Goal: Task Accomplishment & Management: Manage account settings

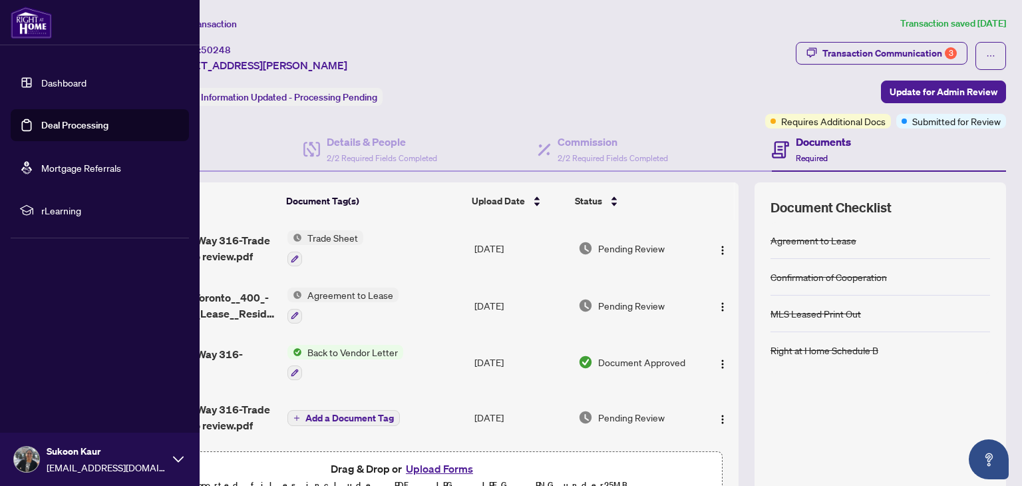
click at [51, 126] on link "Deal Processing" at bounding box center [74, 125] width 67 height 12
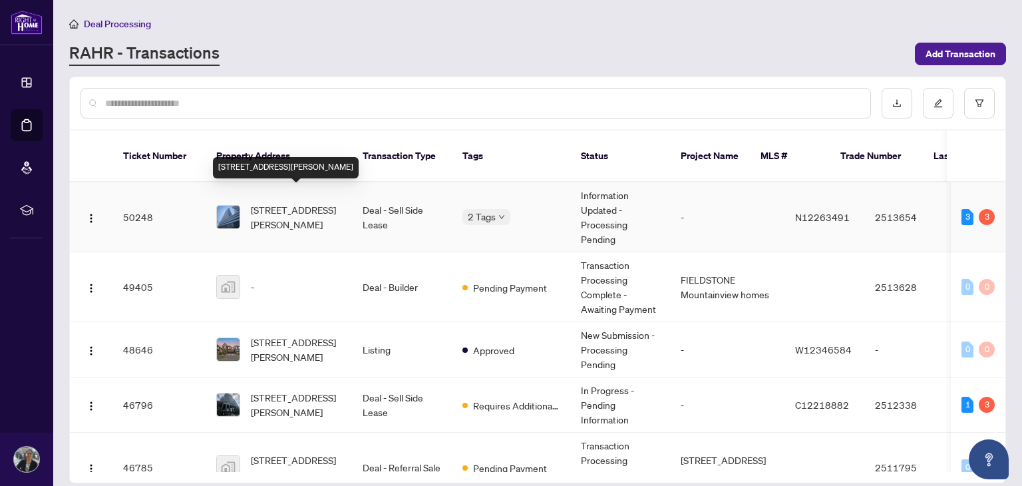
click at [303, 202] on span "[STREET_ADDRESS][PERSON_NAME]" at bounding box center [296, 216] width 90 height 29
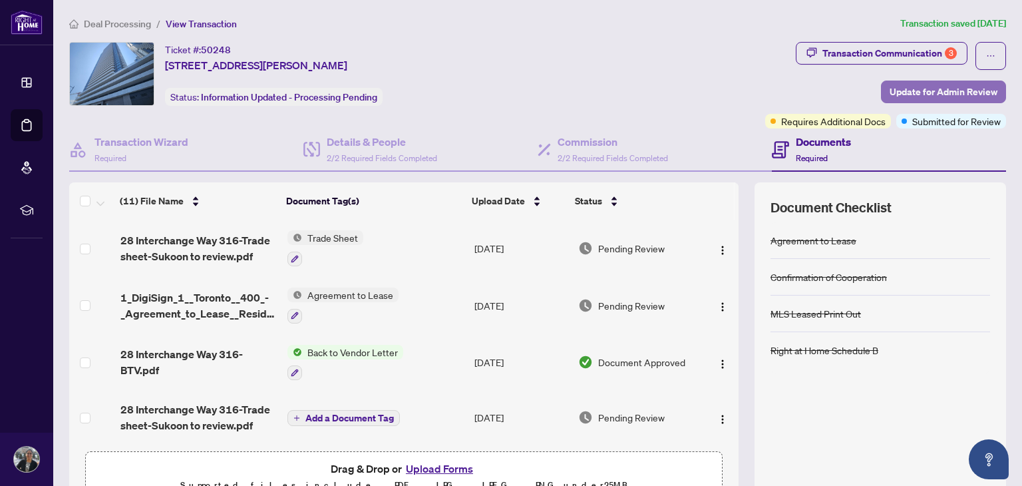
click at [925, 89] on span "Update for Admin Review" at bounding box center [944, 91] width 108 height 21
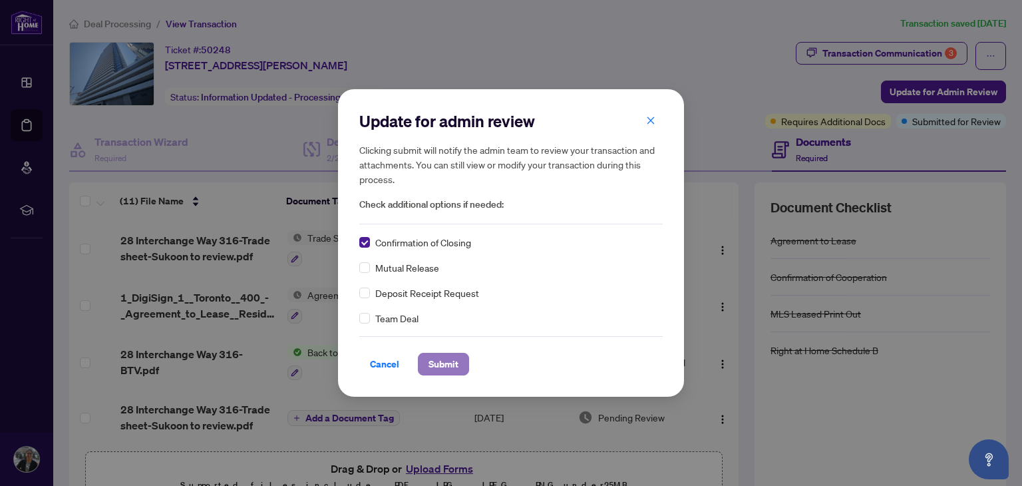
click at [460, 359] on button "Submit" at bounding box center [443, 364] width 51 height 23
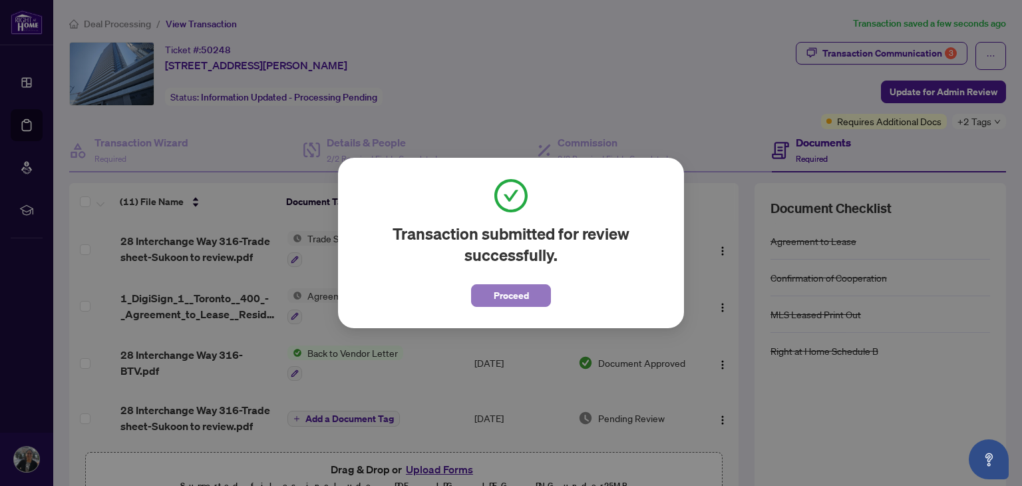
click at [522, 292] on span "Proceed" at bounding box center [511, 295] width 35 height 21
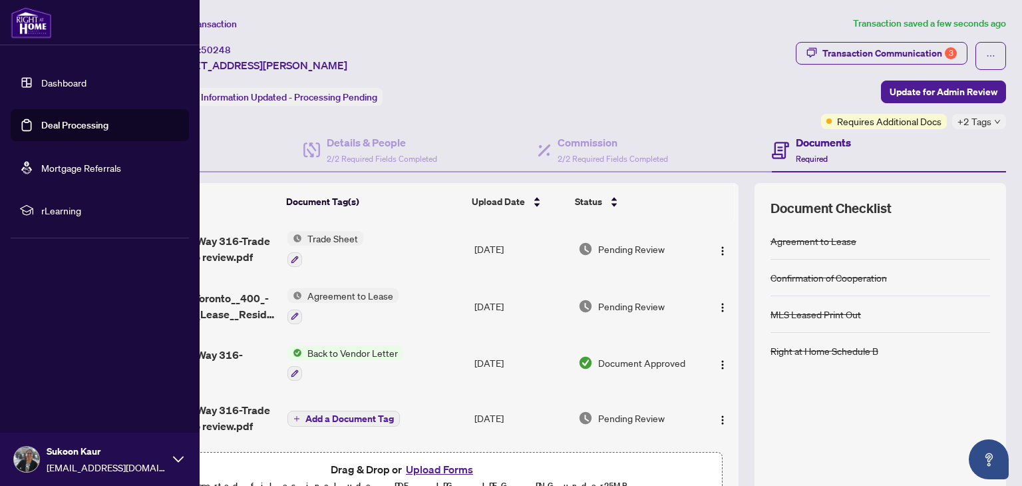
click at [41, 124] on link "Deal Processing" at bounding box center [74, 125] width 67 height 12
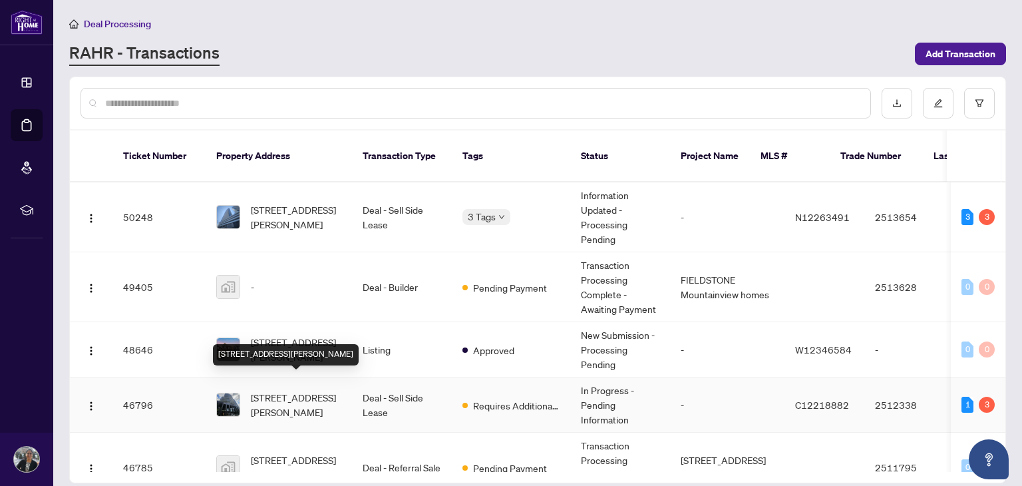
click at [301, 390] on span "[STREET_ADDRESS][PERSON_NAME]" at bounding box center [296, 404] width 90 height 29
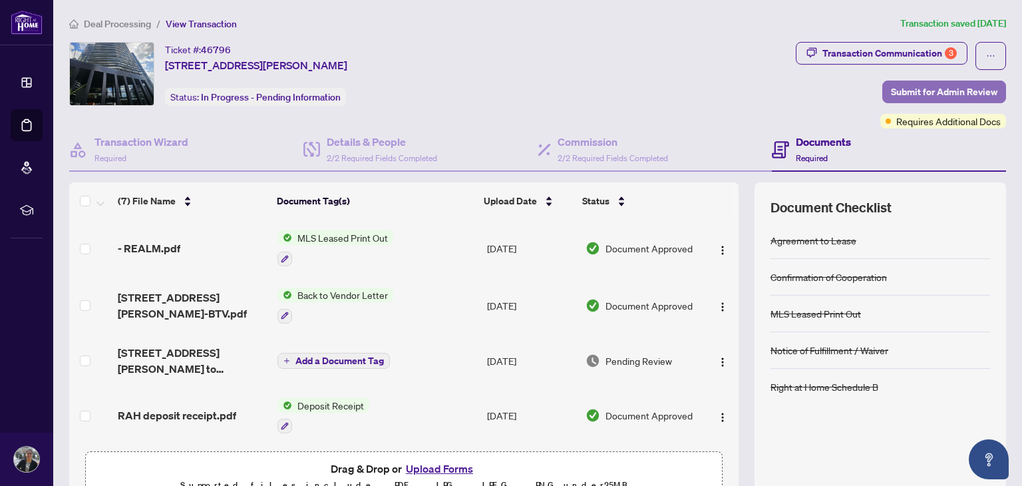
click at [925, 96] on span "Submit for Admin Review" at bounding box center [944, 91] width 106 height 21
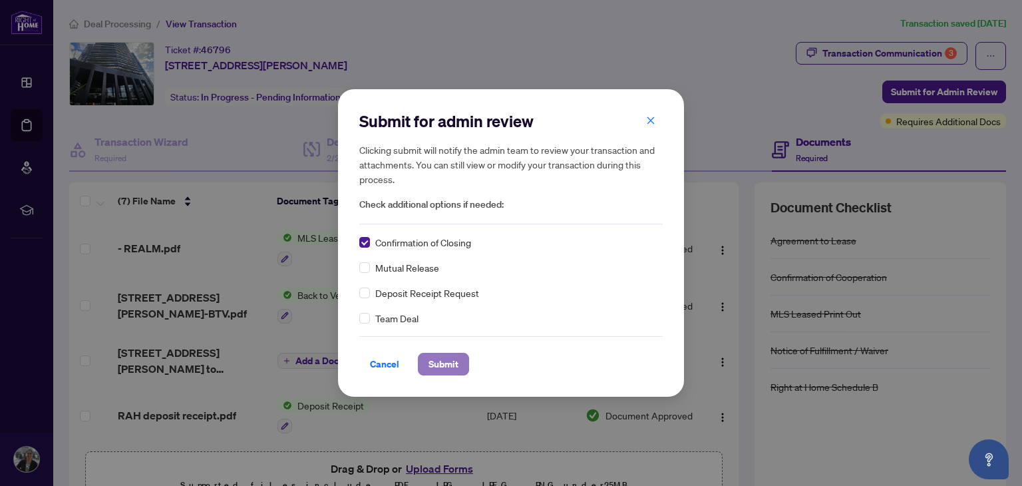
click at [452, 365] on span "Submit" at bounding box center [443, 363] width 30 height 21
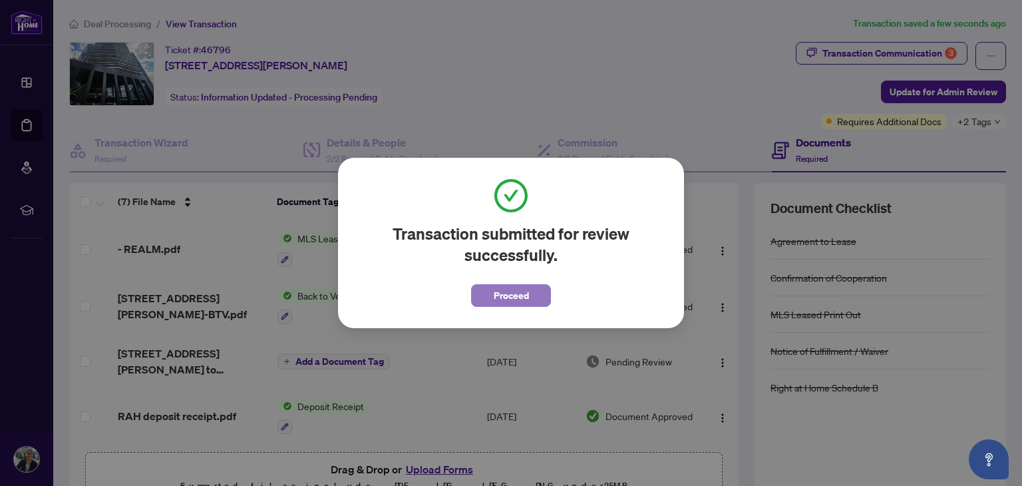
click at [506, 299] on span "Proceed" at bounding box center [511, 295] width 35 height 21
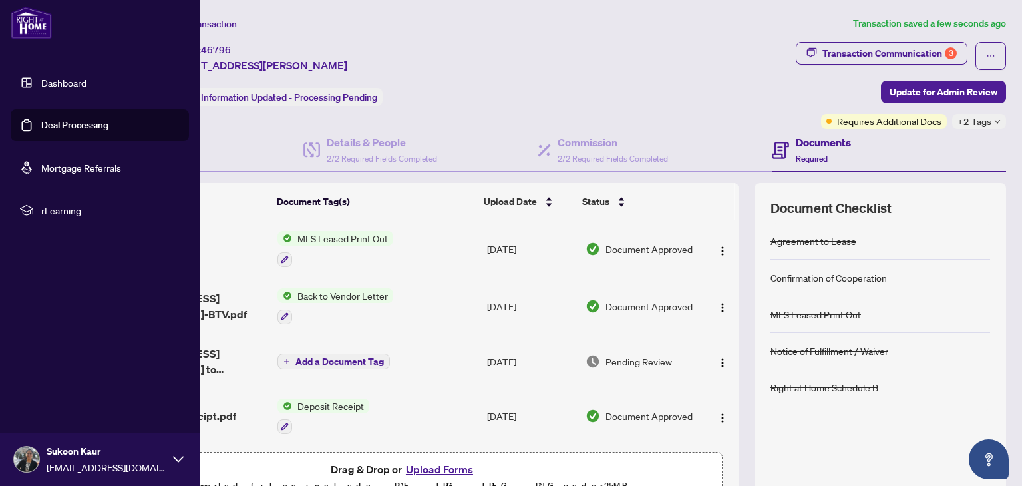
click at [71, 127] on link "Deal Processing" at bounding box center [74, 125] width 67 height 12
